Goal: Information Seeking & Learning: Learn about a topic

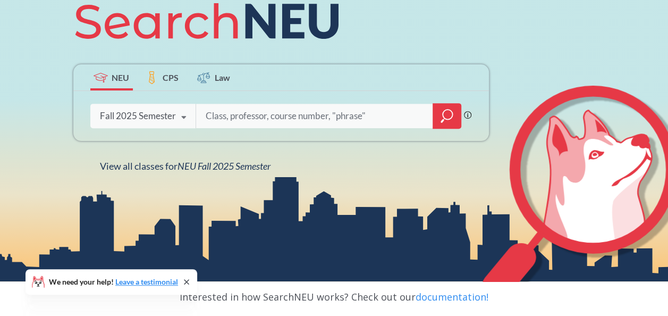
scroll to position [146, 0]
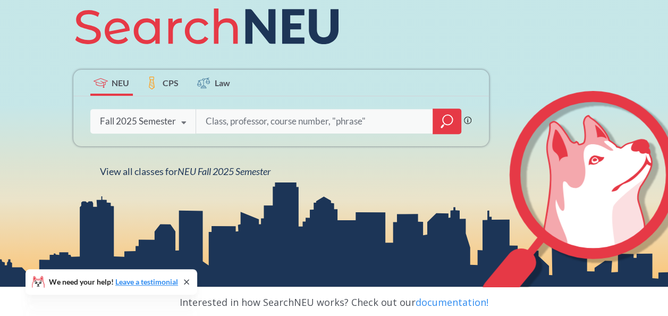
click at [238, 125] on input "search" at bounding box center [314, 121] width 221 height 22
paste input "Interdisciplinary Science and Engineering Complex"
type input "Interdisciplinary Science and Engineering Complex"
click at [436, 123] on div at bounding box center [447, 121] width 29 height 26
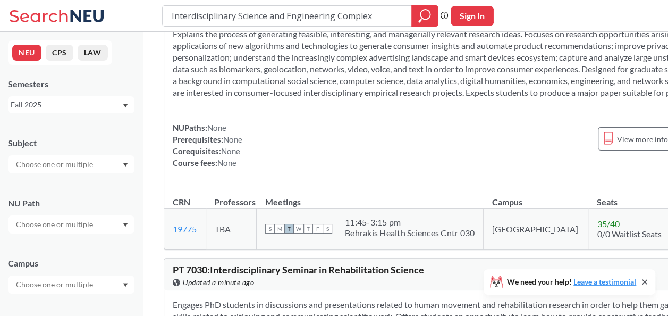
scroll to position [344, 0]
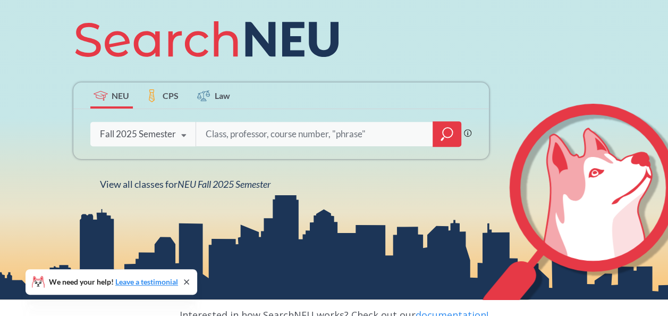
scroll to position [135, 0]
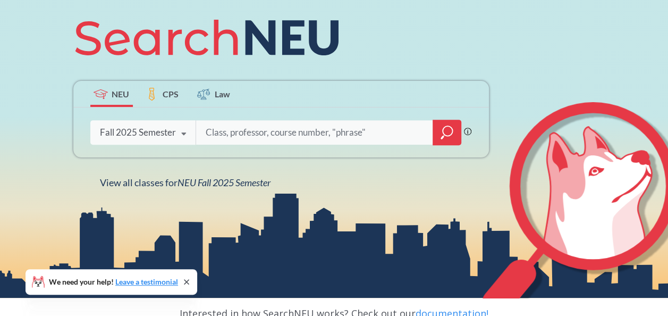
click at [267, 135] on input "search" at bounding box center [314, 132] width 221 height 22
paste input "[PERSON_NAME]"
type input "Information Technology and Creative Practice, [PERSON_NAME],"
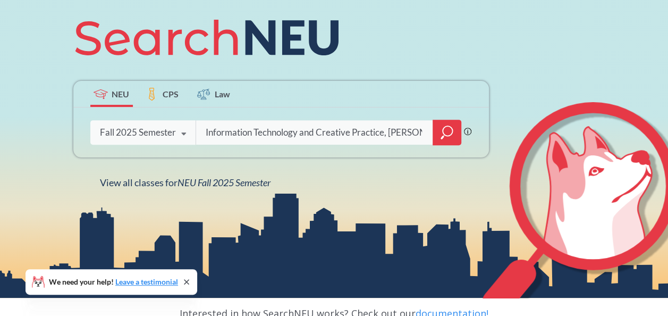
click at [452, 135] on icon "magnifying glass" at bounding box center [446, 132] width 13 height 15
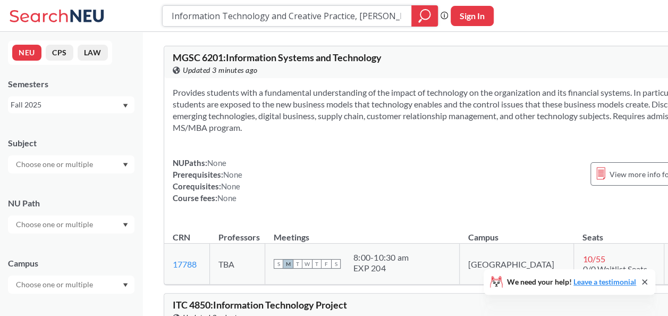
click at [401, 14] on input "Information Technology and Creative Practice, [PERSON_NAME]," at bounding box center [287, 16] width 233 height 18
click at [361, 14] on input "Information Technology and Creative Practice, [PERSON_NAME]," at bounding box center [287, 16] width 233 height 18
click at [422, 16] on icon "magnifying glass" at bounding box center [424, 16] width 13 height 15
drag, startPoint x: 186, startPoint y: 16, endPoint x: 172, endPoint y: 17, distance: 14.9
click at [186, 16] on input "Information Technology and Creative Practice, [PERSON_NAME]," at bounding box center [287, 16] width 233 height 18
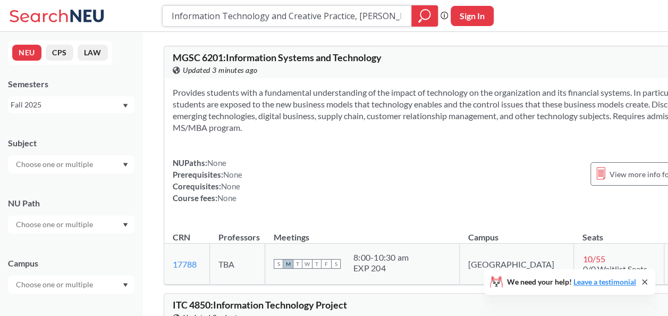
click at [172, 17] on input "Information Technology and Creative Practice, [PERSON_NAME]," at bounding box center [287, 16] width 233 height 18
paste input "CRN: 70909 | [GEOGRAPHIC_DATA]"
type input "CRN: 70909 Information Technology and Creative Practice, [PERSON_NAME],"
click at [430, 14] on icon "magnifying glass" at bounding box center [424, 16] width 13 height 15
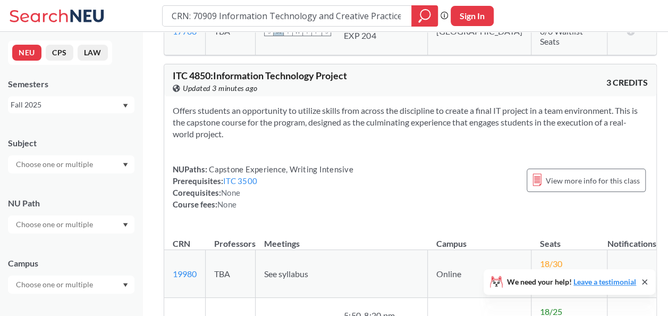
click at [52, 162] on input "text" at bounding box center [55, 164] width 89 height 13
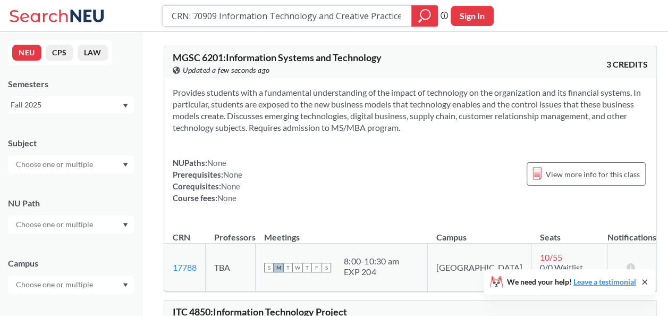
click at [217, 15] on input "CRN: 70909 Information Technology and Creative Practice, [PERSON_NAME]," at bounding box center [287, 16] width 233 height 18
click at [219, 16] on input "CRN: 70909 Information Technology and Creative Practice, [PERSON_NAME]," at bounding box center [287, 16] width 233 height 18
click at [216, 15] on input "CRN: 70909 Information Technology and Creative Practice, [PERSON_NAME]," at bounding box center [287, 16] width 233 height 18
click at [196, 14] on input "CRN: 70909 Information Technology and Creative Practice, [PERSON_NAME]," at bounding box center [287, 16] width 233 height 18
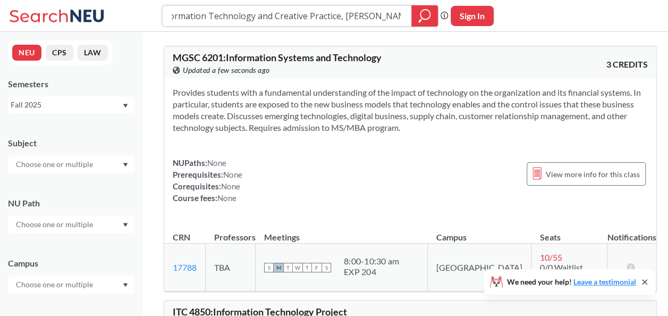
drag, startPoint x: 173, startPoint y: 16, endPoint x: 495, endPoint y: 9, distance: 322.1
click at [495, 9] on div "CRN: 70909 Information Technology and Creative Practice, [PERSON_NAME], Phrase …" at bounding box center [334, 16] width 668 height 32
click at [210, 19] on input "search" at bounding box center [287, 16] width 233 height 18
paste input "DGM 6145"
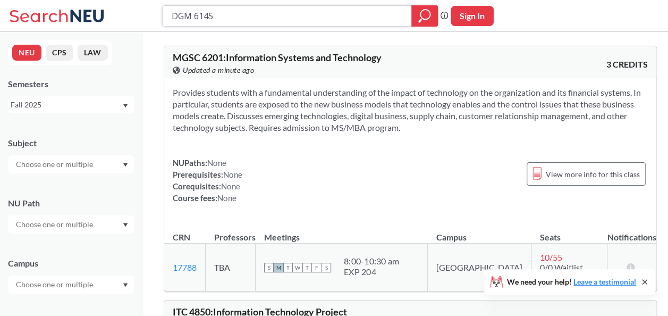
type input "DGM 6145"
click at [428, 15] on icon "magnifying glass" at bounding box center [424, 16] width 13 height 15
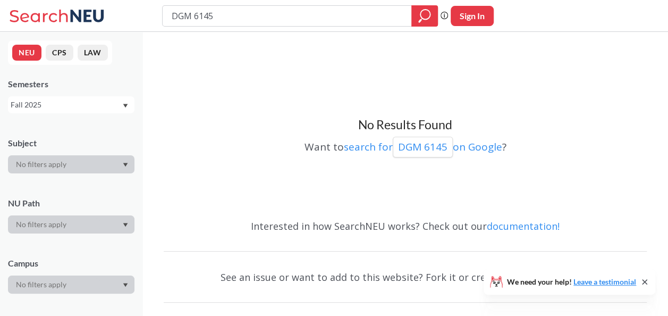
click at [291, 14] on input "DGM 6145" at bounding box center [287, 16] width 233 height 18
paste input "Information Technology and Creative Practice"
type input "DGM 6145, Information Technology and Creative Practice"
click at [435, 19] on div at bounding box center [424, 15] width 27 height 21
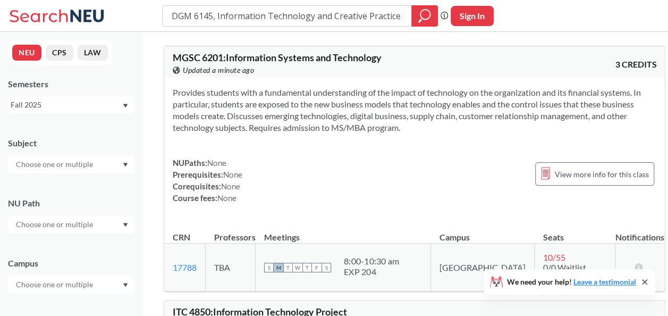
click at [81, 169] on input "text" at bounding box center [55, 164] width 89 height 13
drag, startPoint x: 174, startPoint y: 15, endPoint x: 211, endPoint y: 15, distance: 37.2
click at [211, 15] on input "DGM 6145, Information Technology and Creative Practice" at bounding box center [287, 16] width 233 height 18
click at [43, 165] on input "text" at bounding box center [55, 164] width 89 height 13
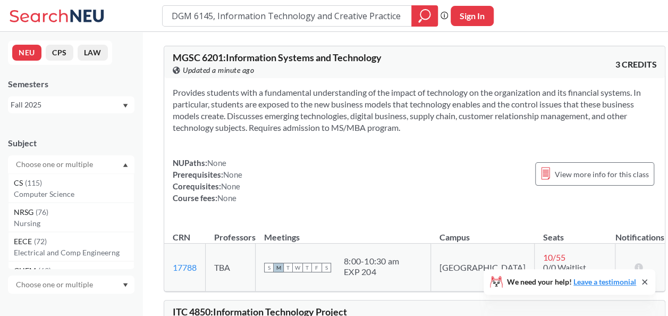
paste input "DGM 6145"
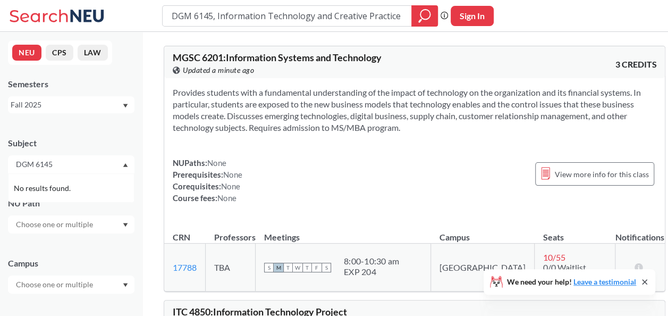
type input "DGM 6145"
drag, startPoint x: 103, startPoint y: 166, endPoint x: 23, endPoint y: 165, distance: 79.2
click at [23, 165] on div "DGM 6145" at bounding box center [71, 164] width 126 height 18
drag, startPoint x: 18, startPoint y: 164, endPoint x: 93, endPoint y: 162, distance: 75.5
click at [93, 162] on input "DGM 6145" at bounding box center [55, 164] width 89 height 13
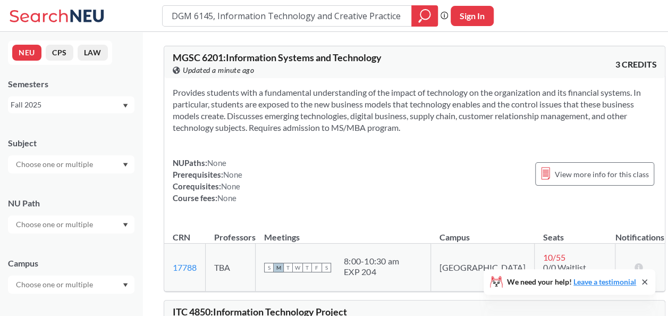
click at [55, 56] on button "CPS" at bounding box center [60, 53] width 28 height 16
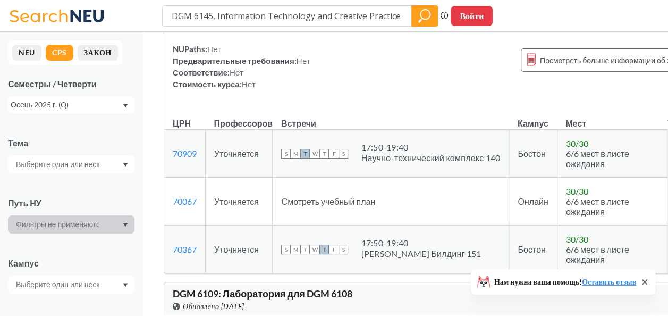
scroll to position [133, 0]
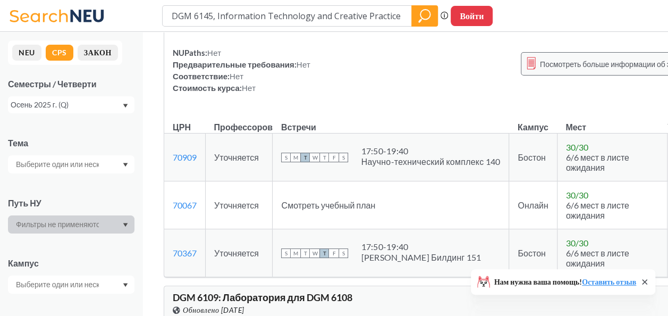
click at [565, 71] on span "Посмотреть больше информации об этом классе" at bounding box center [624, 63] width 168 height 13
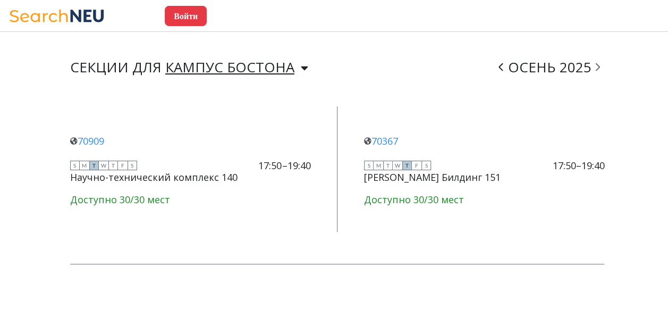
scroll to position [867, 0]
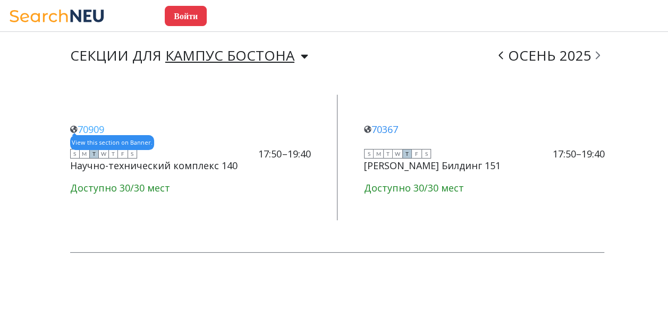
click at [88, 130] on link "70909" at bounding box center [87, 129] width 34 height 13
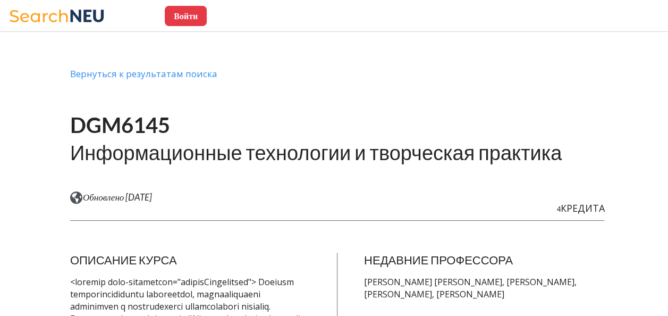
scroll to position [0, 0]
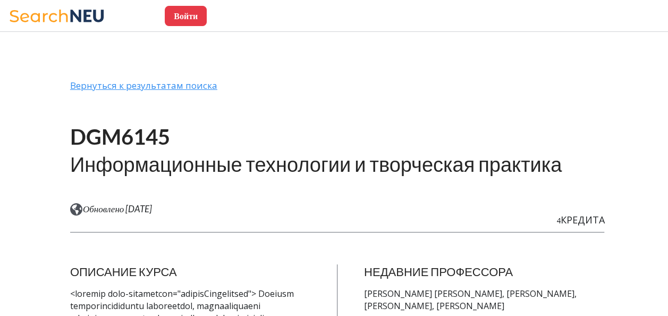
click at [197, 87] on div "Вернуться к результатам поиска" at bounding box center [337, 90] width 535 height 20
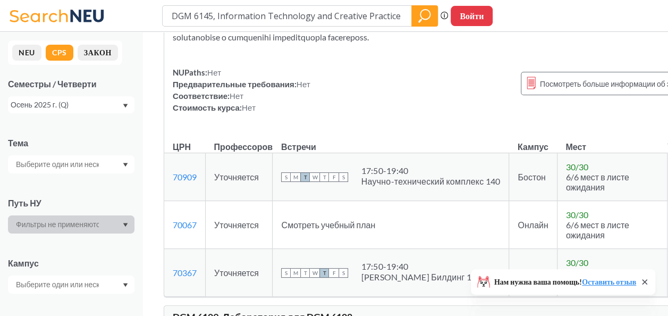
scroll to position [179, 0]
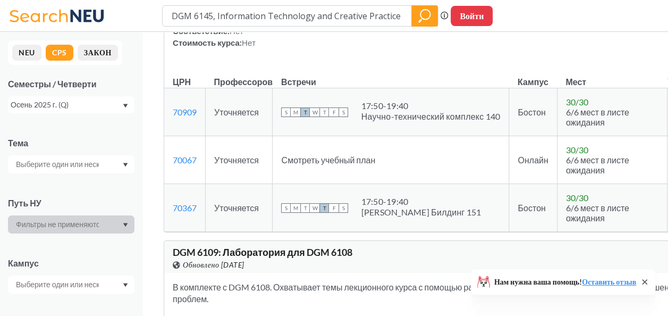
click at [303, 117] on span "T" at bounding box center [305, 112] width 10 height 10
click at [180, 117] on link "70909" at bounding box center [185, 112] width 24 height 10
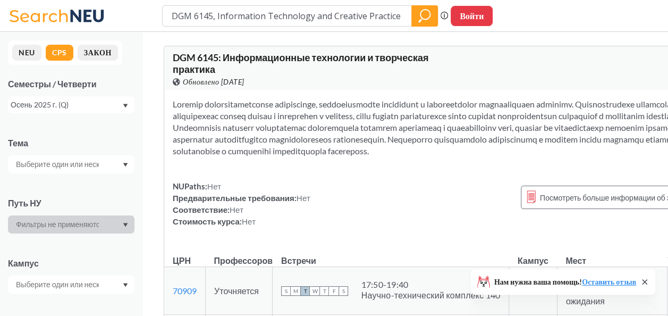
click at [475, 13] on button "Войти" at bounding box center [472, 16] width 42 height 20
select select "US"
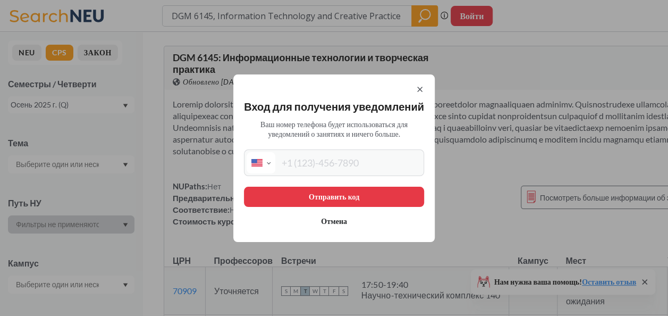
click at [342, 225] on button "Отмена" at bounding box center [334, 221] width 180 height 20
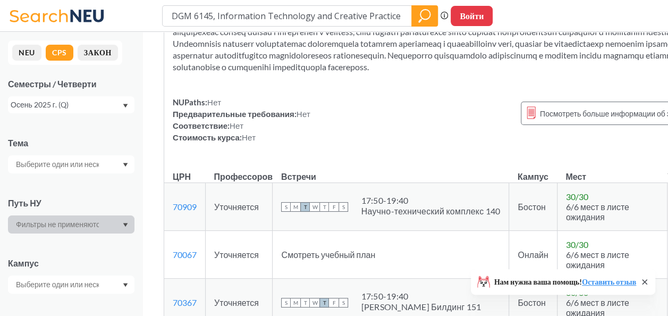
scroll to position [114, 0]
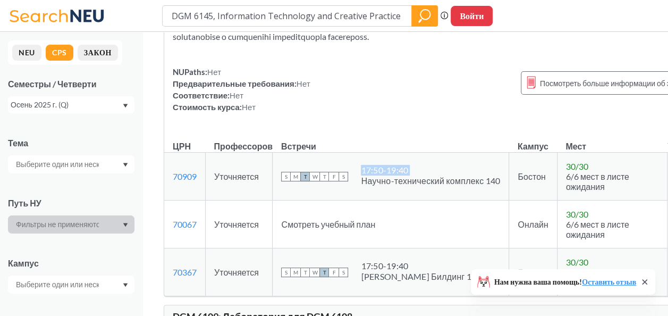
drag, startPoint x: 363, startPoint y: 199, endPoint x: 508, endPoint y: 200, distance: 145.6
click at [508, 200] on td "S M T W T F S 17:50-19:40 Научно-технический комплекс 140" at bounding box center [391, 176] width 236 height 48
